Goal: Obtain resource: Download file/media

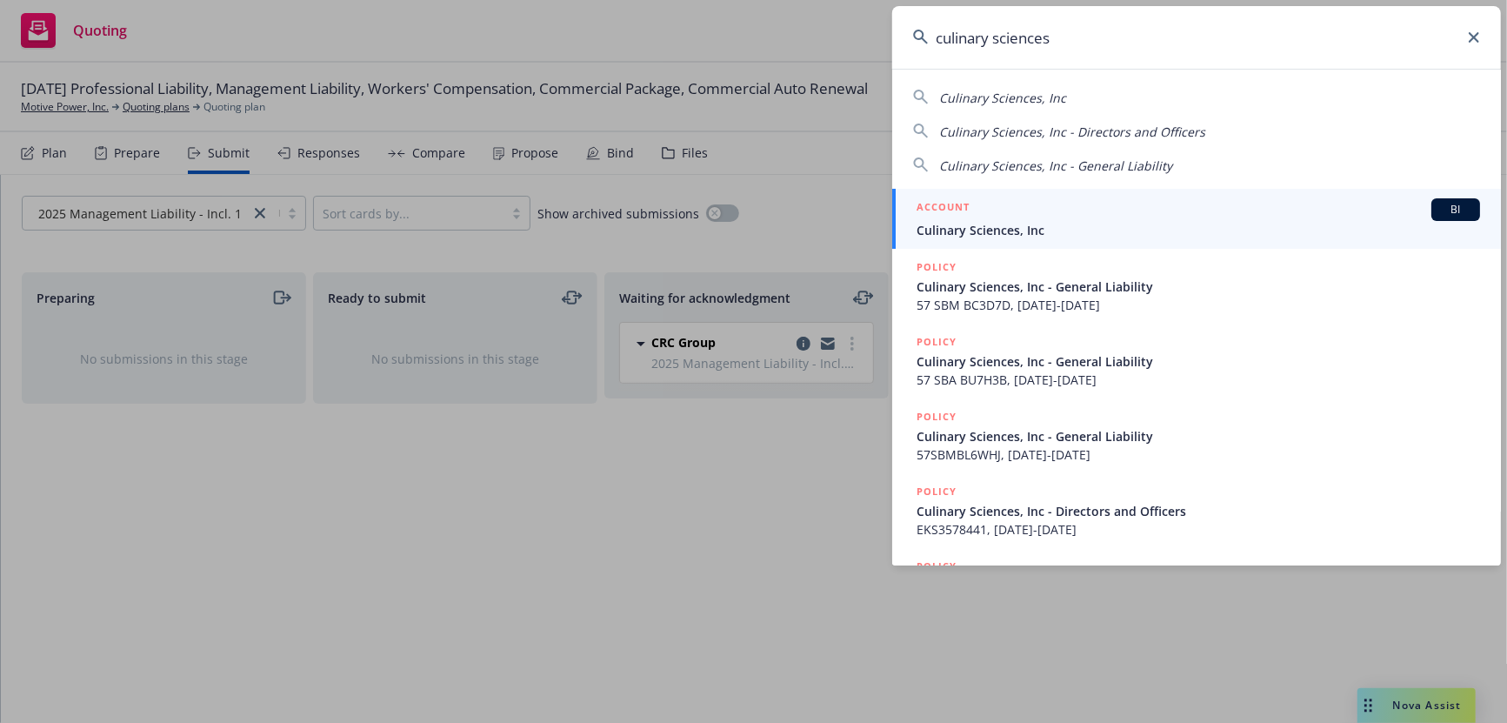
type input "culinary sciences"
click at [1002, 229] on span "Culinary Sciences, Inc" at bounding box center [1197, 230] width 563 height 18
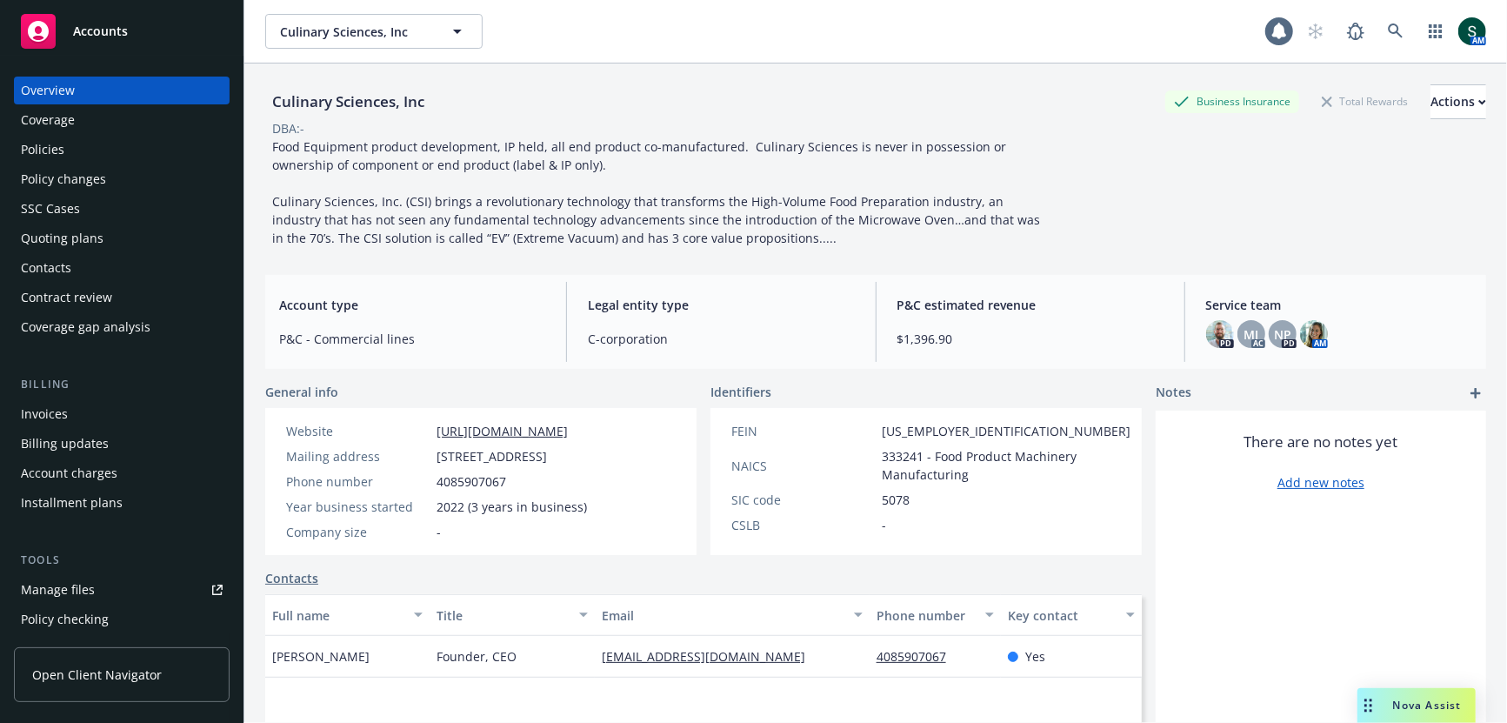
click at [60, 124] on div "Coverage" at bounding box center [48, 120] width 54 height 28
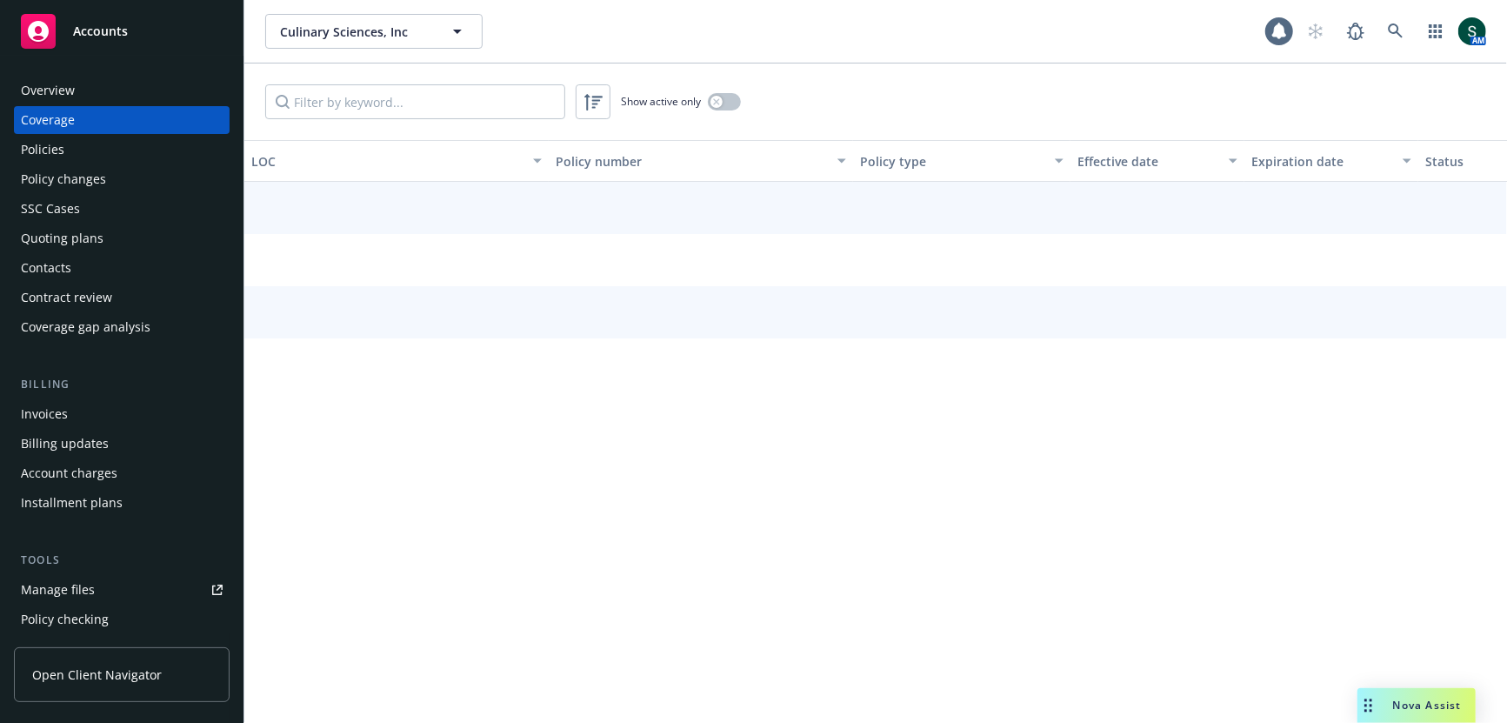
click at [46, 156] on div "Policies" at bounding box center [42, 150] width 43 height 28
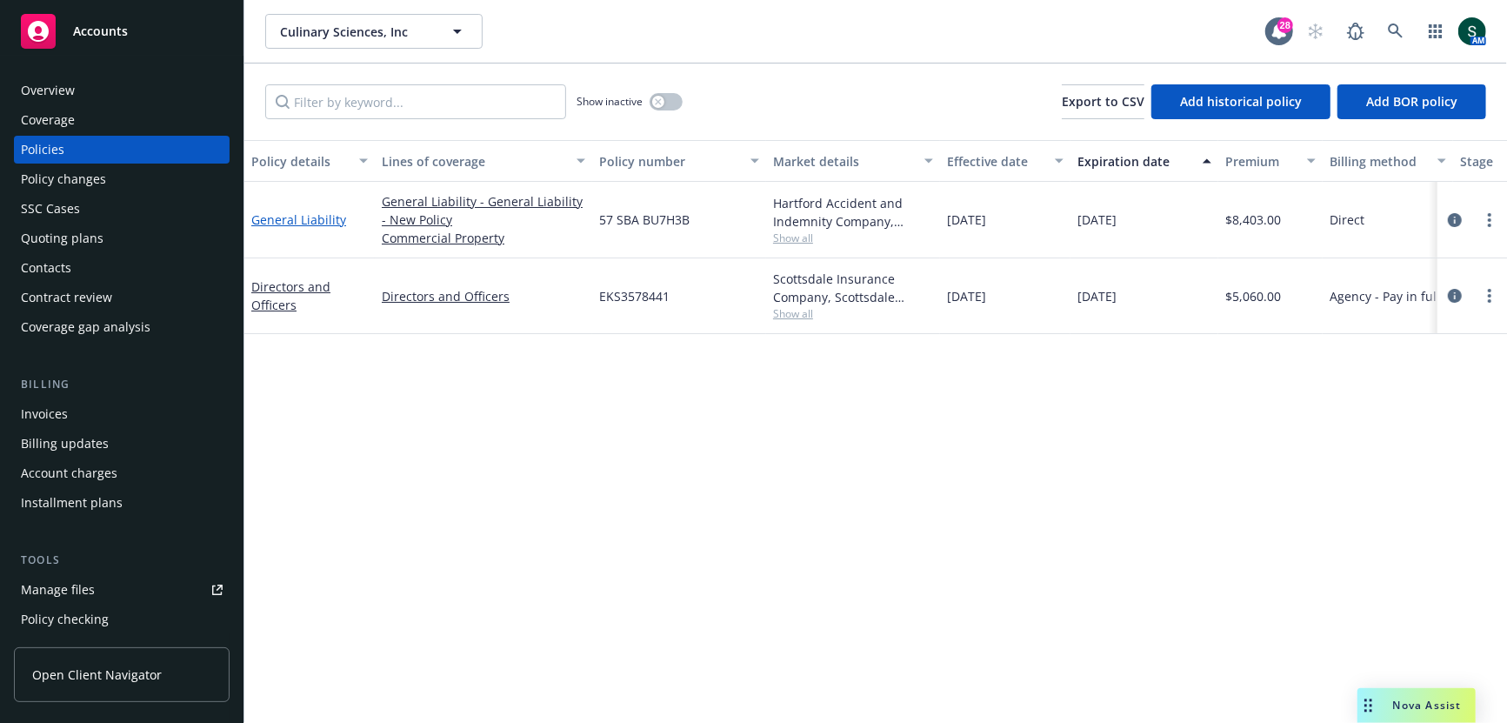
click at [308, 217] on link "General Liability" at bounding box center [298, 219] width 95 height 17
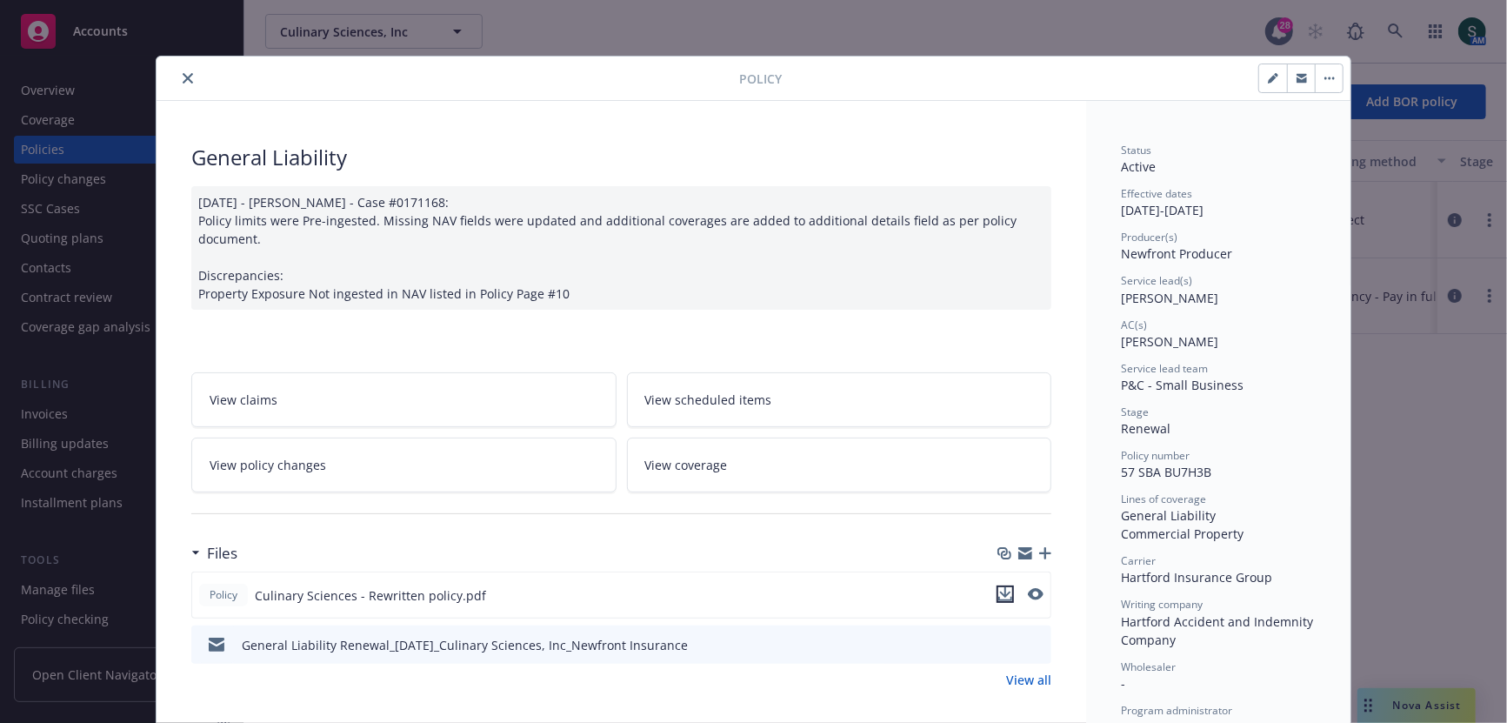
click at [1002, 588] on icon "download file" at bounding box center [1005, 594] width 14 height 14
